Goal: Transaction & Acquisition: Book appointment/travel/reservation

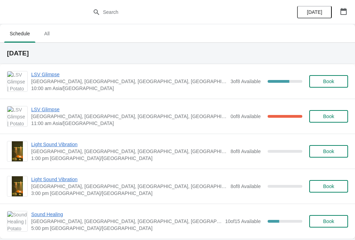
click at [332, 82] on span "Book" at bounding box center [328, 82] width 11 height 6
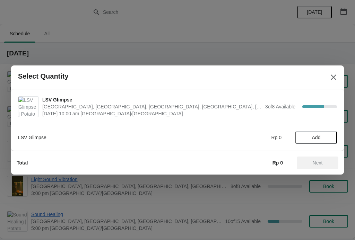
click at [320, 135] on span "Add" at bounding box center [316, 138] width 9 height 6
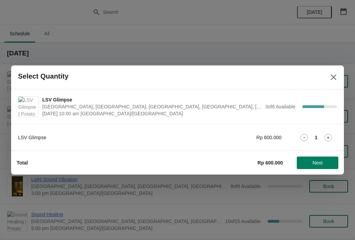
click at [321, 161] on span "Next" at bounding box center [318, 163] width 10 height 6
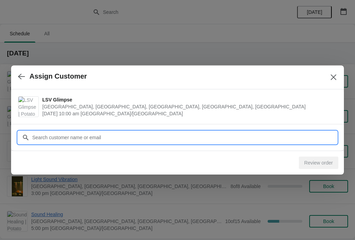
click at [172, 133] on input "Customer" at bounding box center [184, 138] width 305 height 12
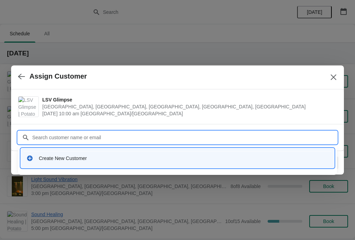
click at [96, 155] on div "Create New Customer" at bounding box center [184, 158] width 290 height 7
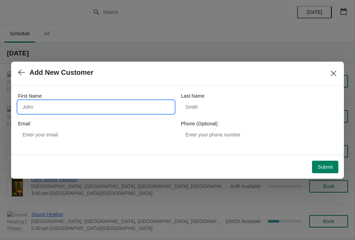
click at [82, 110] on input "First Name" at bounding box center [96, 107] width 156 height 12
type input "Melissa"
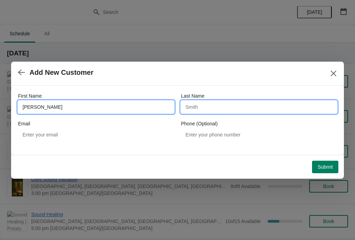
click at [220, 101] on input "Last Name" at bounding box center [259, 107] width 156 height 12
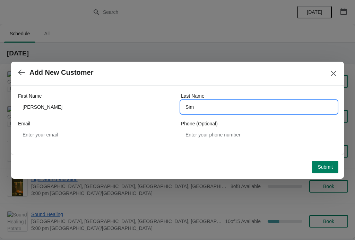
type input "Sim"
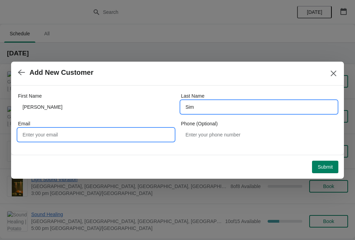
click at [78, 137] on input "Email" at bounding box center [96, 135] width 156 height 12
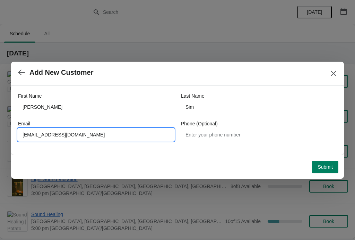
type input "howdrama@gmail.com"
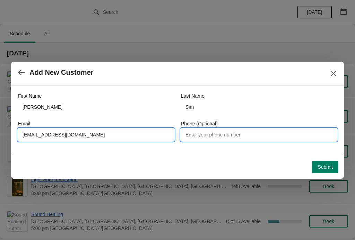
click at [262, 132] on input "Phone (Optional)" at bounding box center [259, 135] width 156 height 12
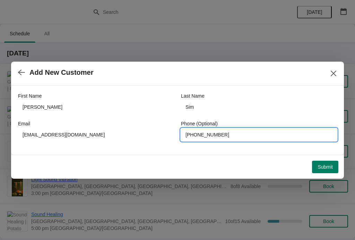
type input "+6598162023"
click at [332, 168] on span "Submit" at bounding box center [325, 167] width 15 height 6
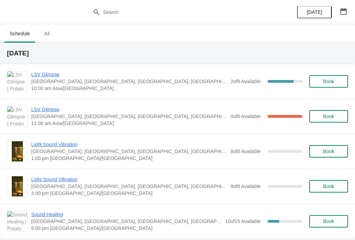
scroll to position [0, 0]
click at [46, 77] on span "LSV Glimpse" at bounding box center [129, 74] width 196 height 7
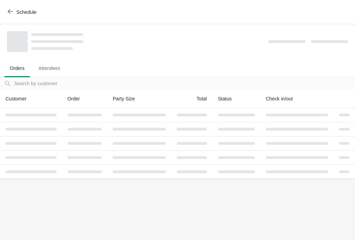
scroll to position [0, 0]
